Goal: Task Accomplishment & Management: Manage account settings

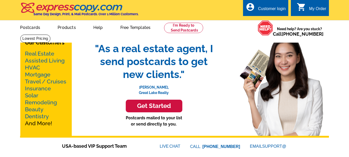
click at [270, 10] on div "Customer login" at bounding box center [272, 9] width 28 height 7
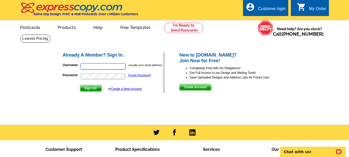
click at [101, 66] on input "Username:" at bounding box center [103, 66] width 45 height 6
type input "elizabeth.marrone@exprealty.com"
click at [90, 87] on span "Sign In" at bounding box center [90, 88] width 21 height 6
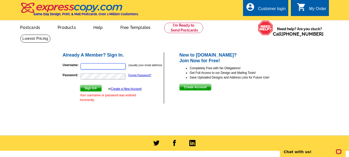
click at [106, 63] on input "Username:" at bounding box center [103, 66] width 45 height 6
type input "themarronegroup@gmail.com"
click at [92, 90] on span "Sign In" at bounding box center [90, 88] width 21 height 6
click at [107, 65] on input "Username:" at bounding box center [103, 66] width 45 height 6
type input "liz@elizabethmarrone.com"
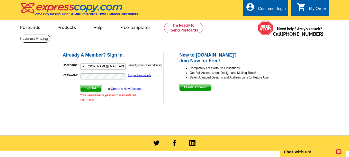
click at [98, 88] on span "Sign In" at bounding box center [90, 88] width 21 height 6
